Goal: Transaction & Acquisition: Purchase product/service

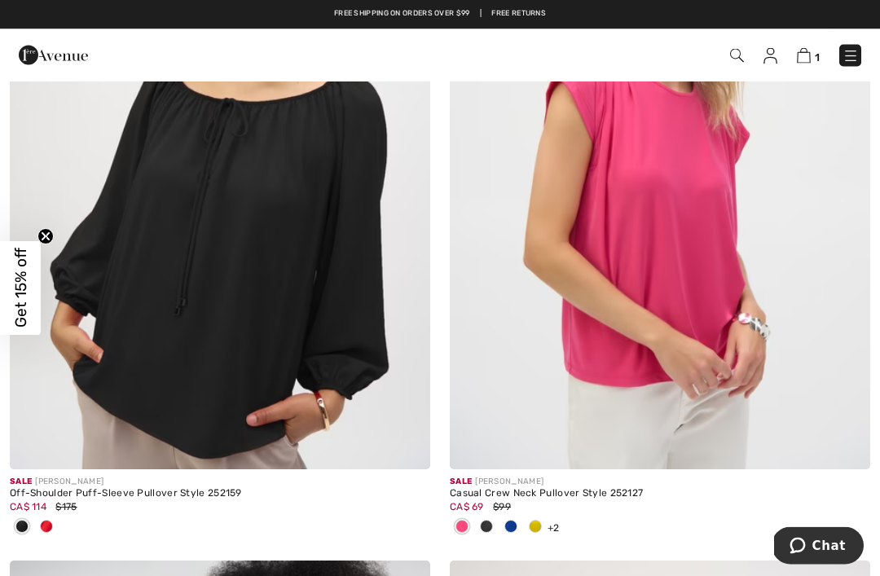
scroll to position [11898, 0]
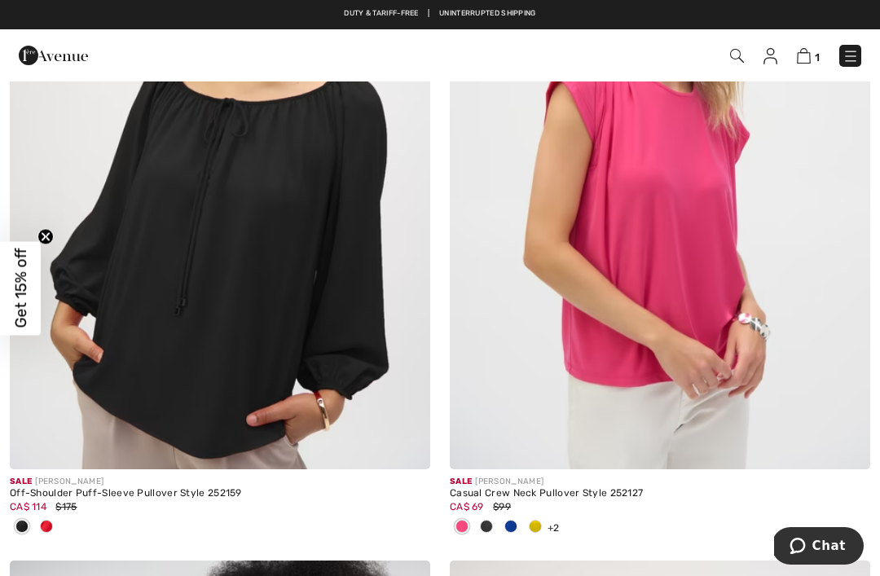
click at [741, 58] on img at bounding box center [737, 56] width 14 height 14
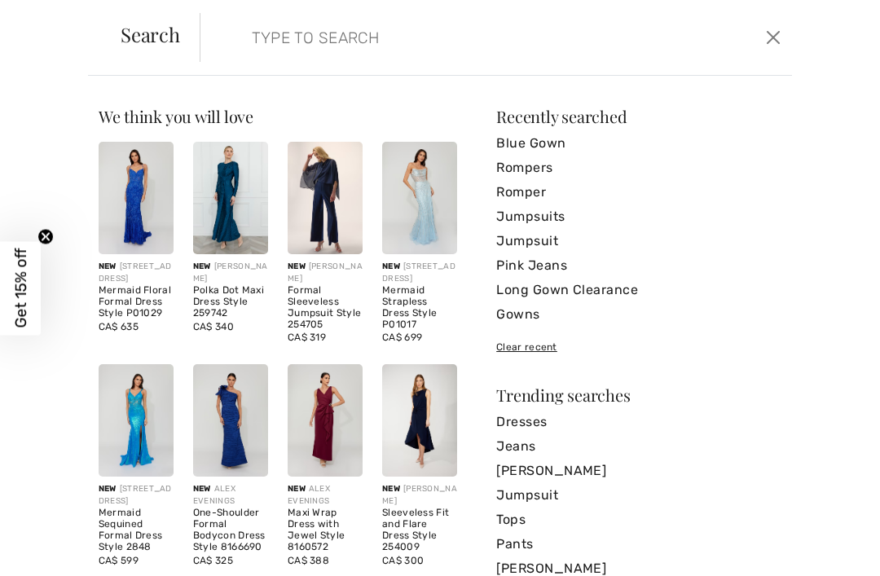
click at [288, 41] on input "search" at bounding box center [436, 37] width 392 height 49
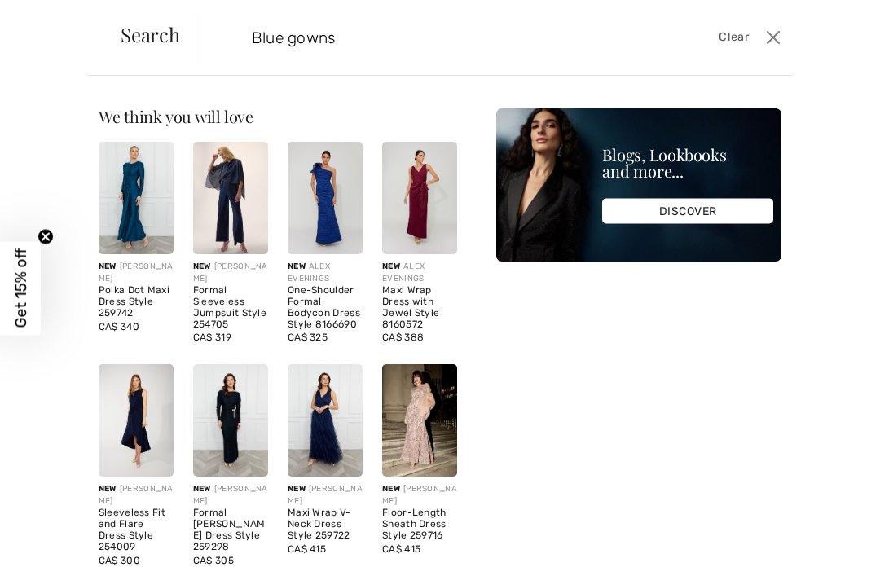
type input "Blue gowns"
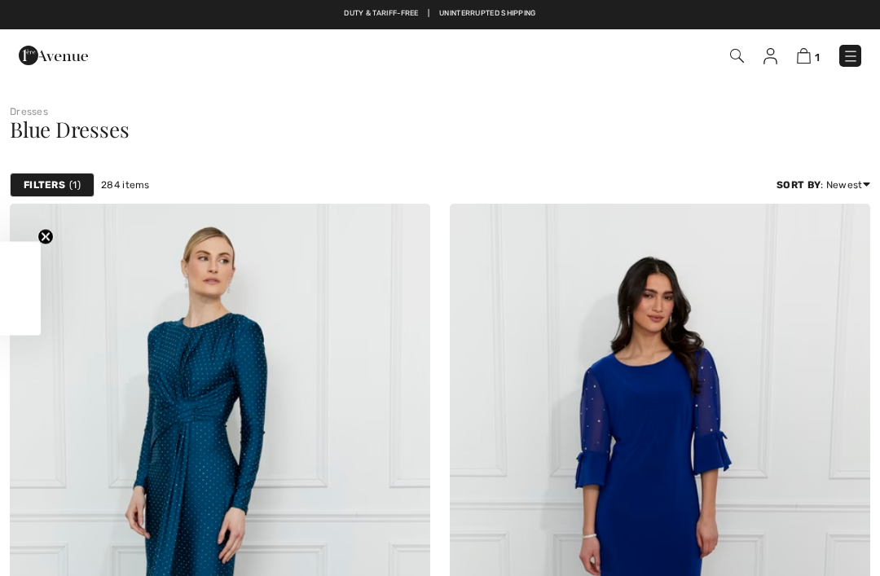
checkbox input "true"
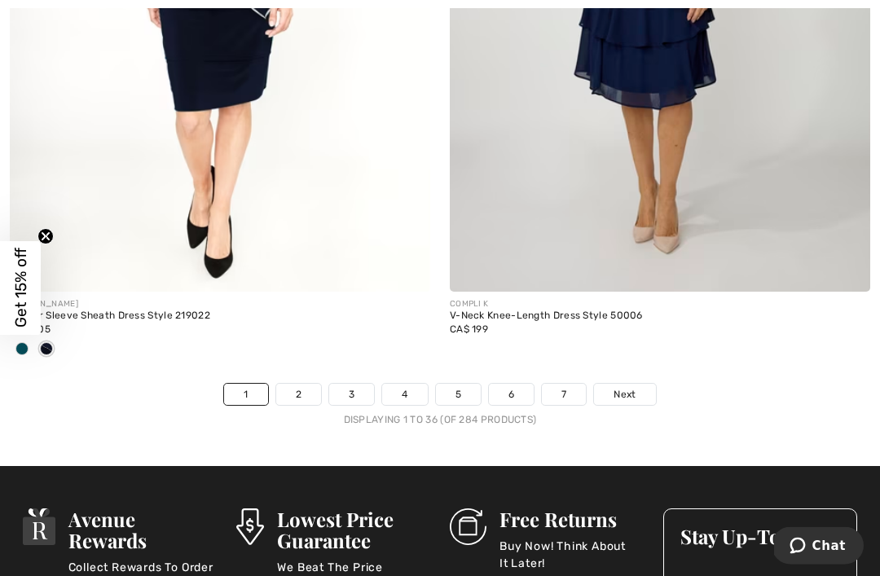
scroll to position [12994, 0]
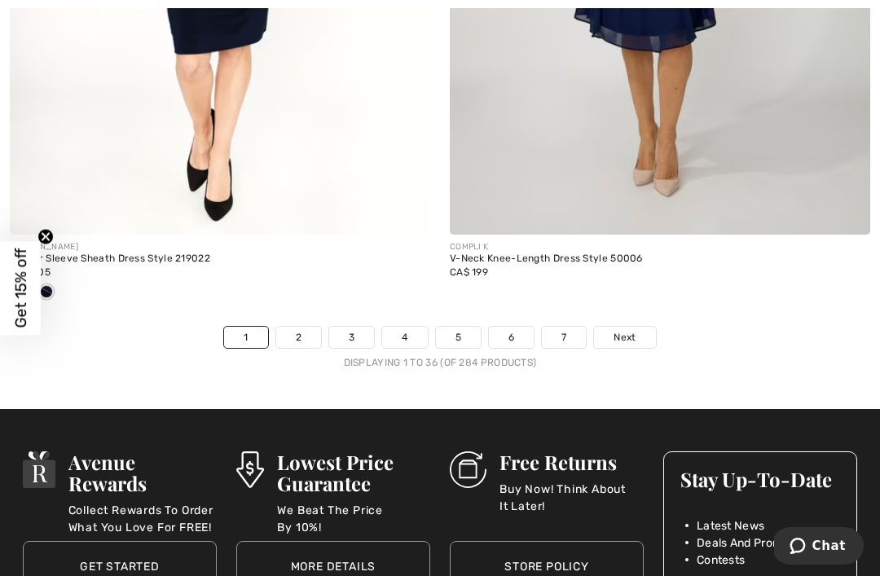
click at [307, 327] on link "2" at bounding box center [298, 337] width 45 height 21
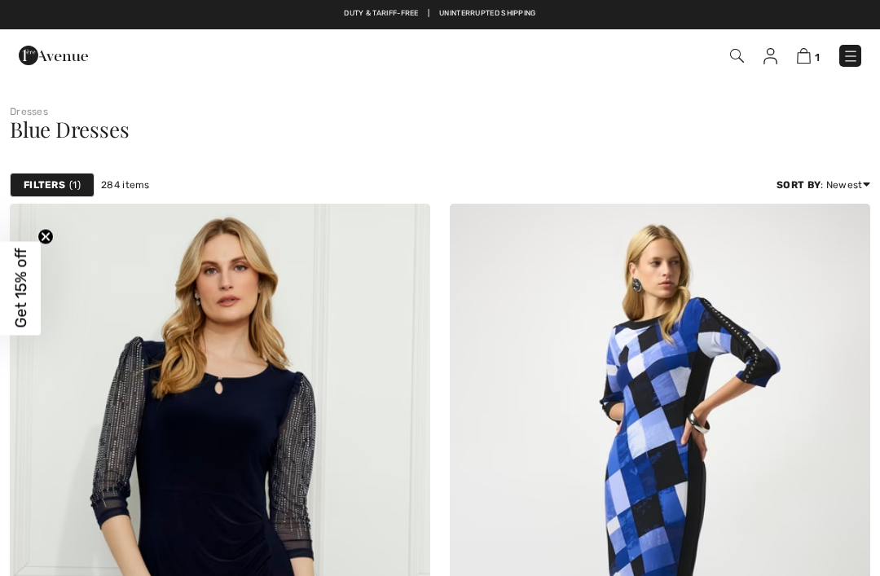
checkbox input "true"
click at [809, 55] on img at bounding box center [804, 55] width 14 height 15
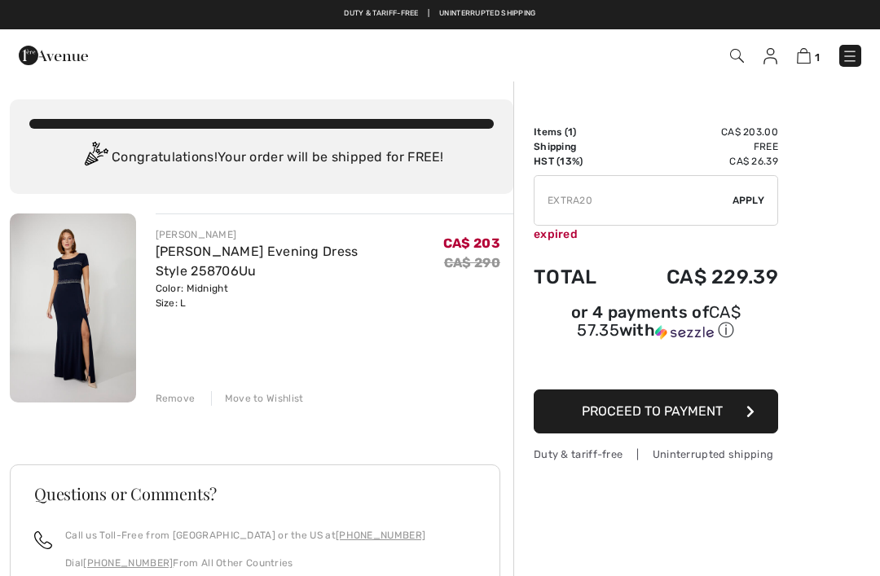
click at [576, 204] on input "TEXT" at bounding box center [634, 200] width 198 height 49
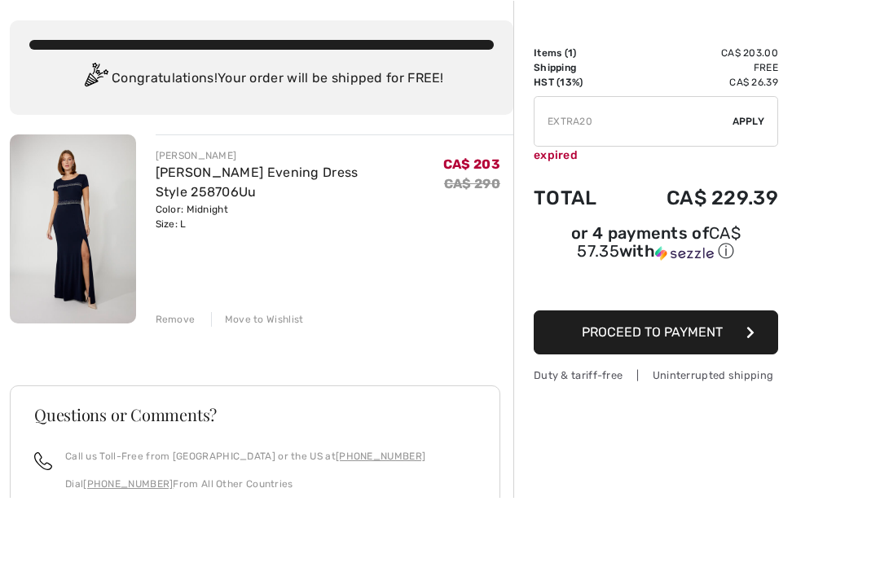
click at [756, 193] on span "Apply" at bounding box center [749, 200] width 33 height 15
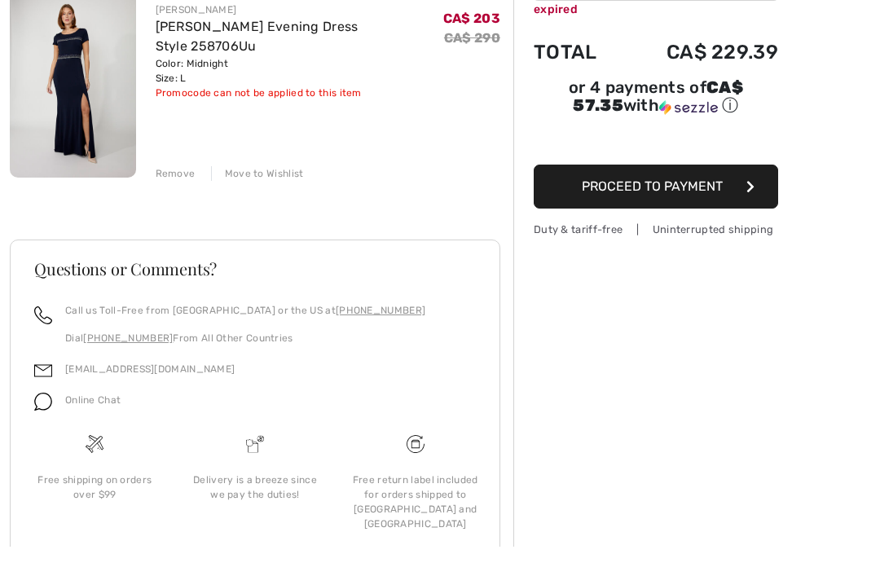
scroll to position [195, 0]
